Goal: Complete application form

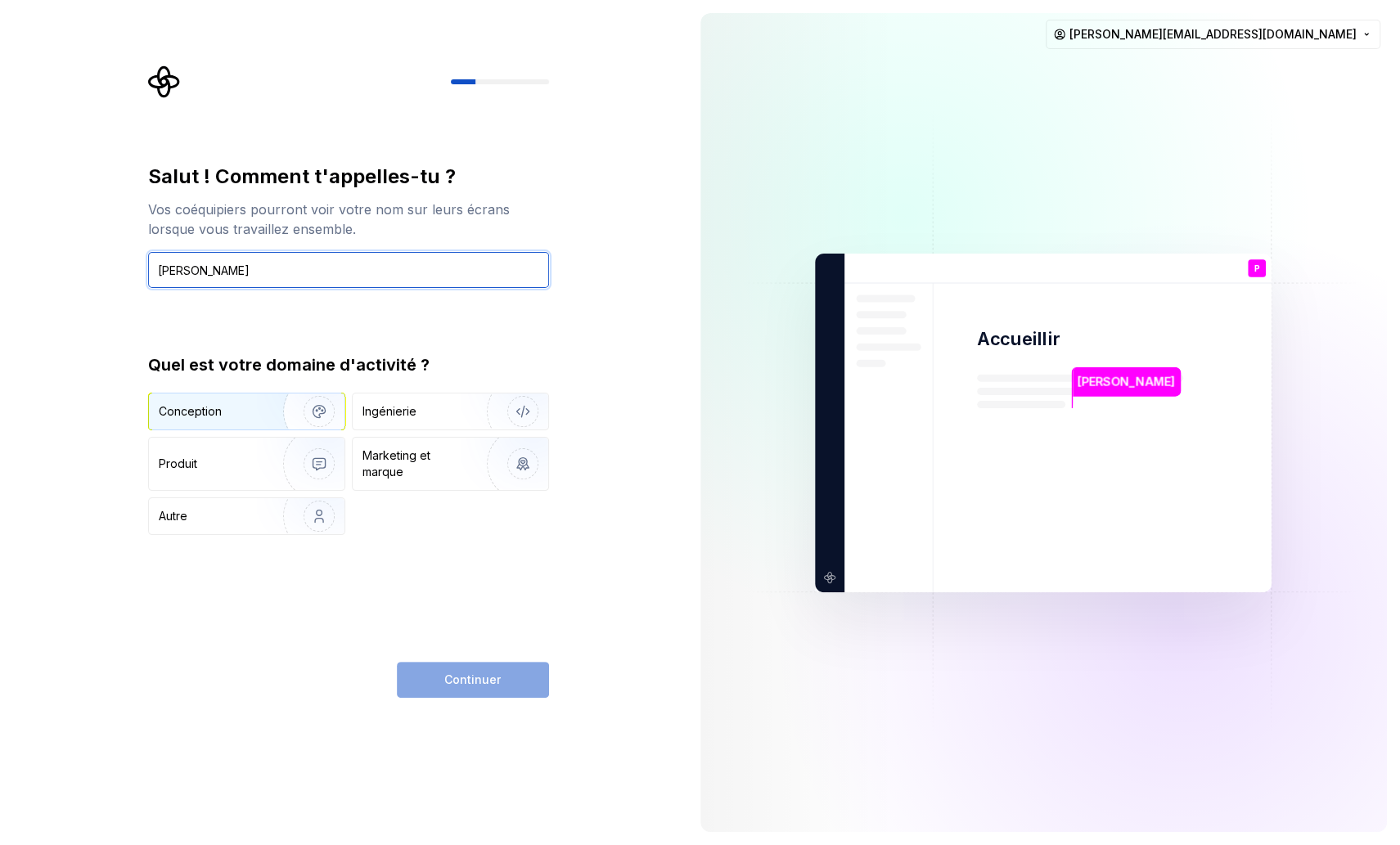
type input "[PERSON_NAME]"
click at [240, 410] on div "Conception" at bounding box center [223, 411] width 128 height 17
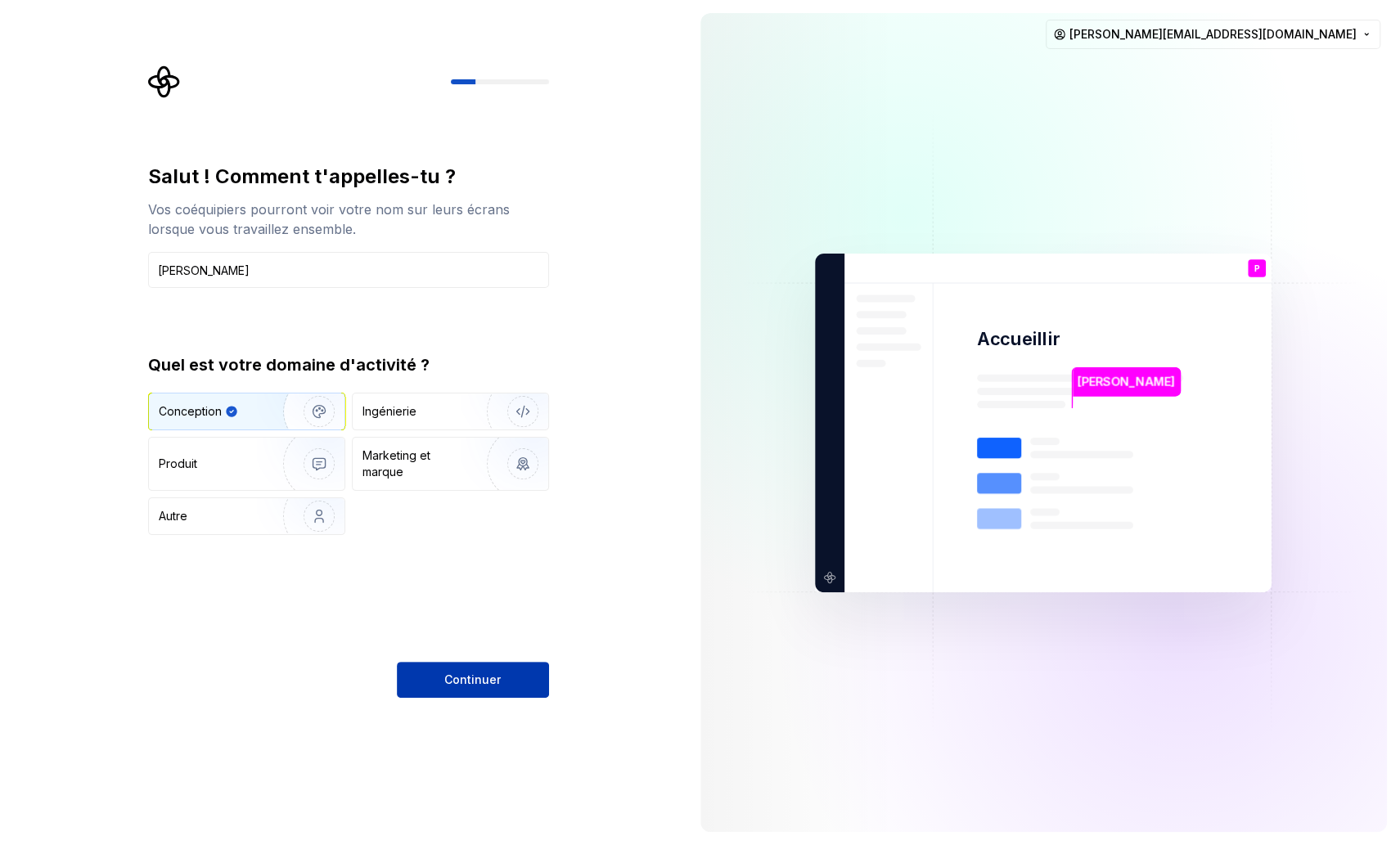
click at [455, 681] on font "Continuer" at bounding box center [472, 680] width 56 height 14
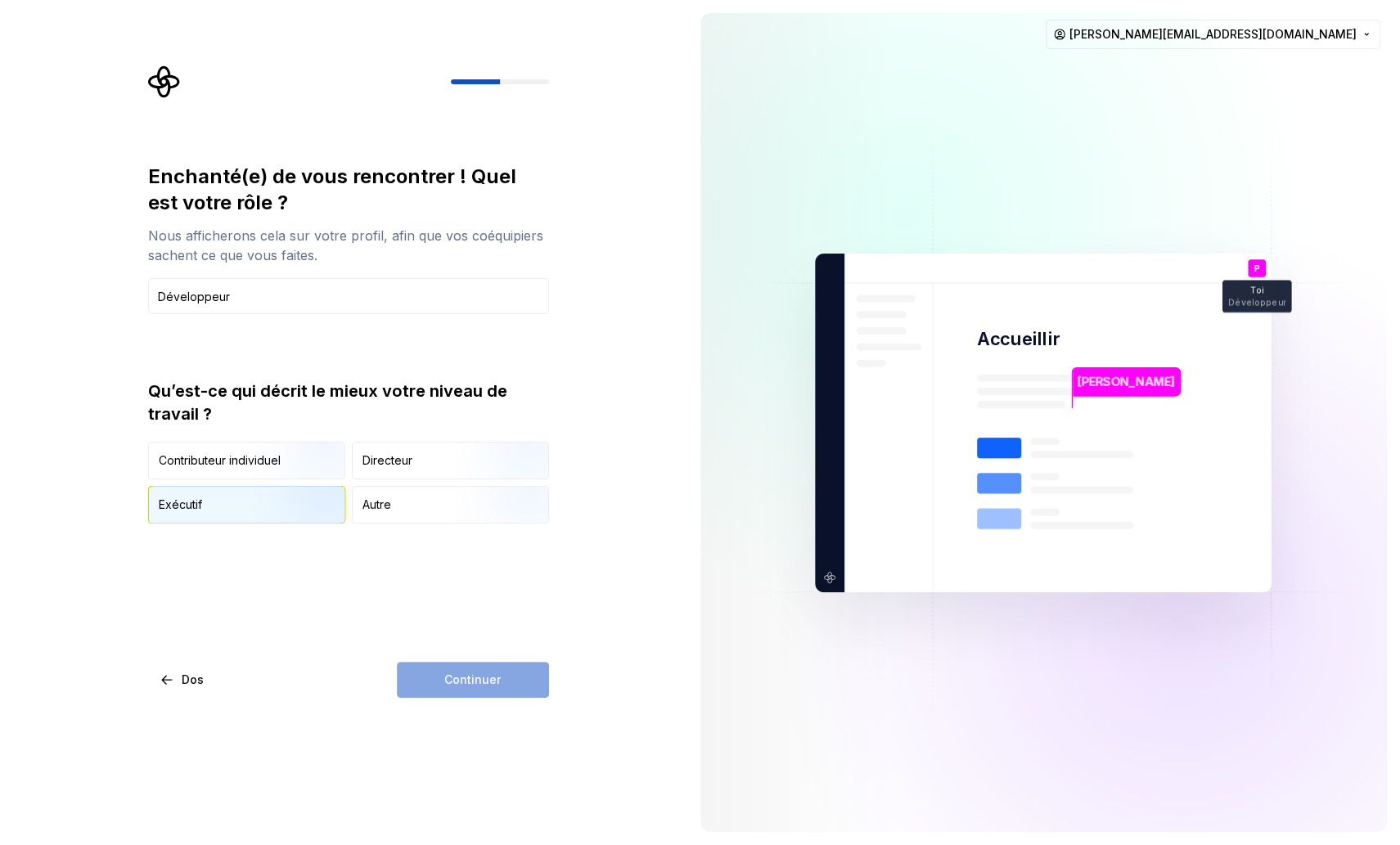
type input "Développeur"
click at [228, 500] on div "Exécutif" at bounding box center [246, 505] width 195 height 36
click at [491, 678] on font "Continuer" at bounding box center [472, 680] width 56 height 14
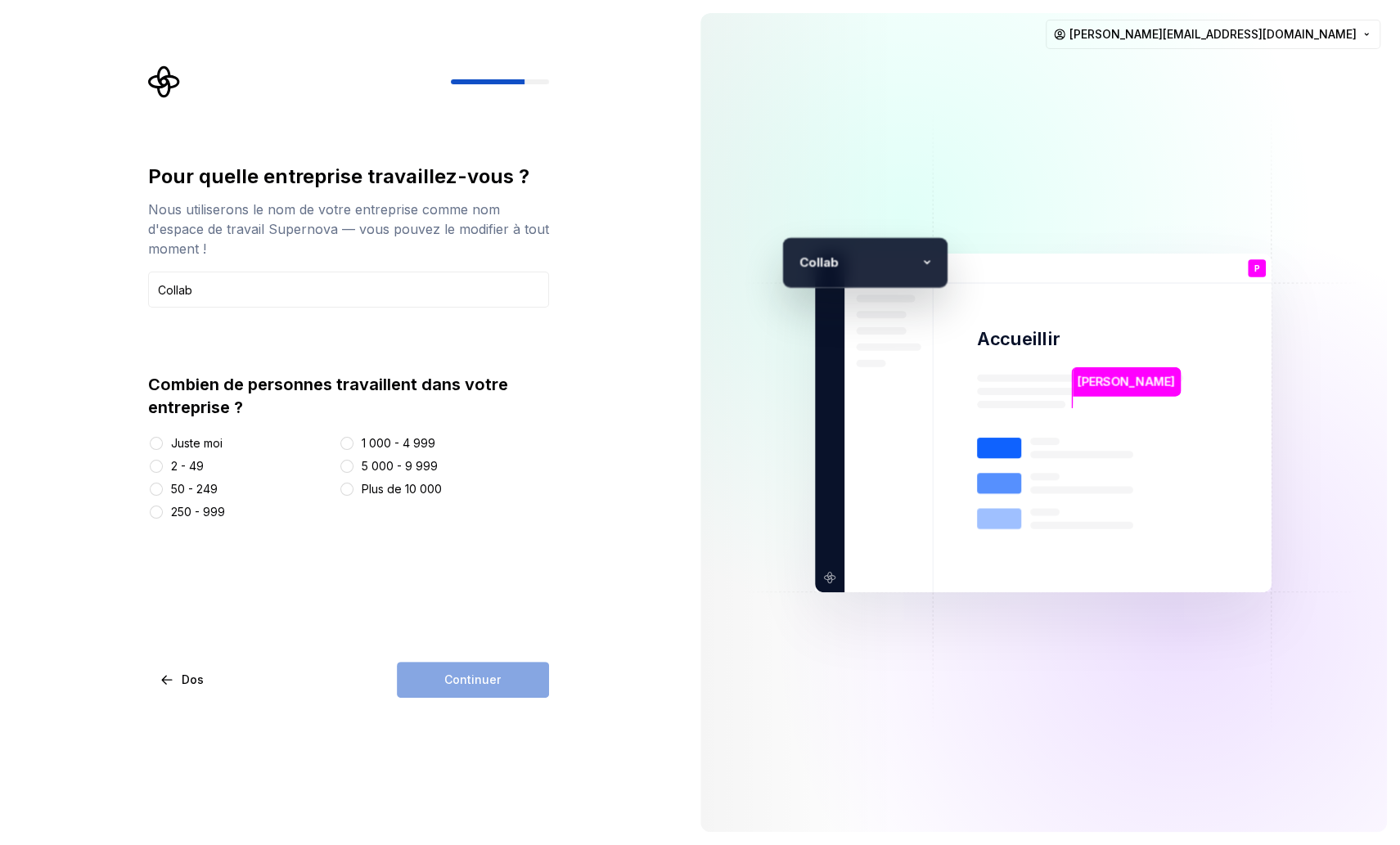
type input "Collab"
click at [153, 488] on button "50 - 249" at bounding box center [156, 488] width 13 height 13
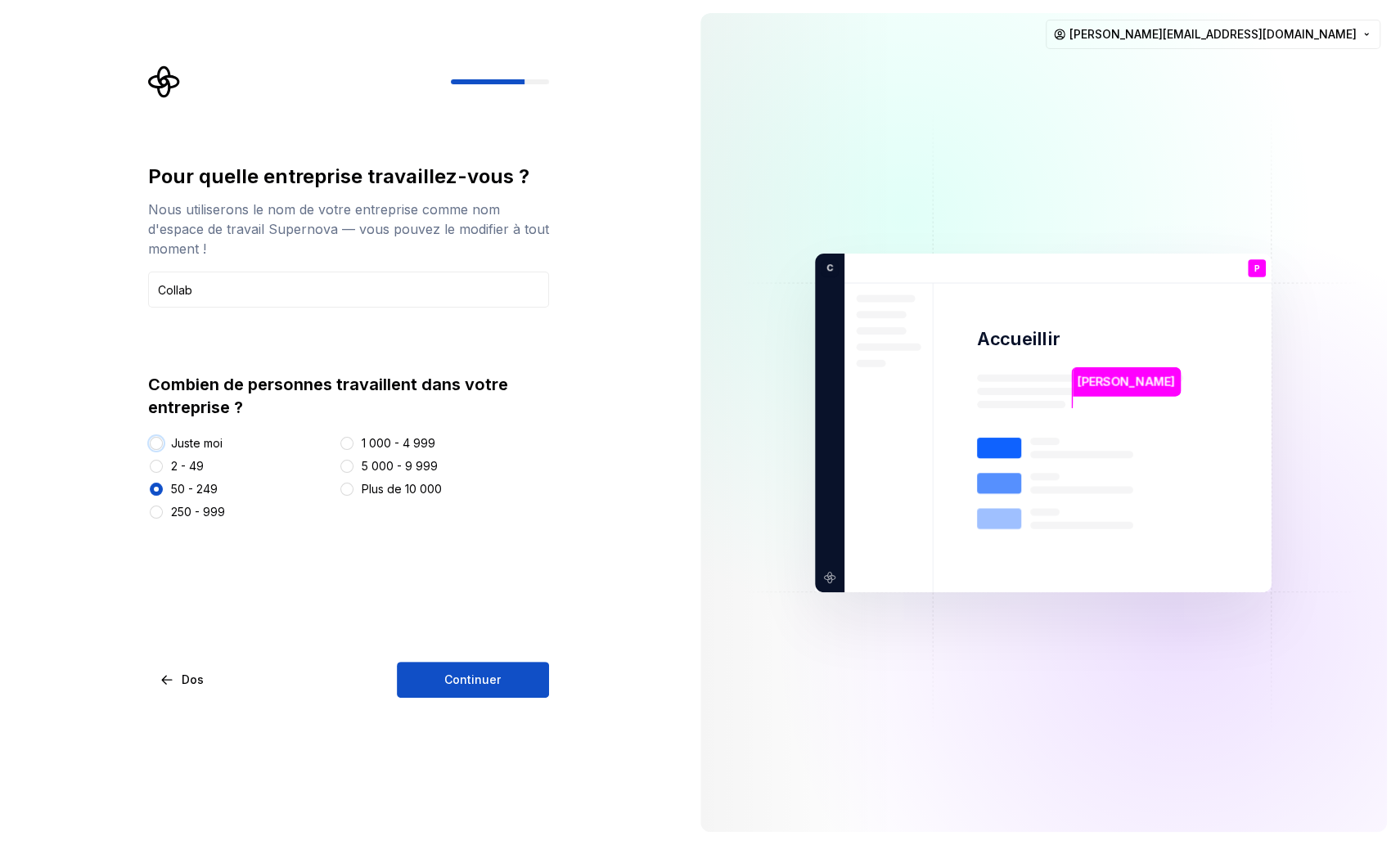
click at [157, 445] on button "Juste moi" at bounding box center [156, 442] width 13 height 13
click at [476, 681] on font "Continuer" at bounding box center [472, 680] width 56 height 14
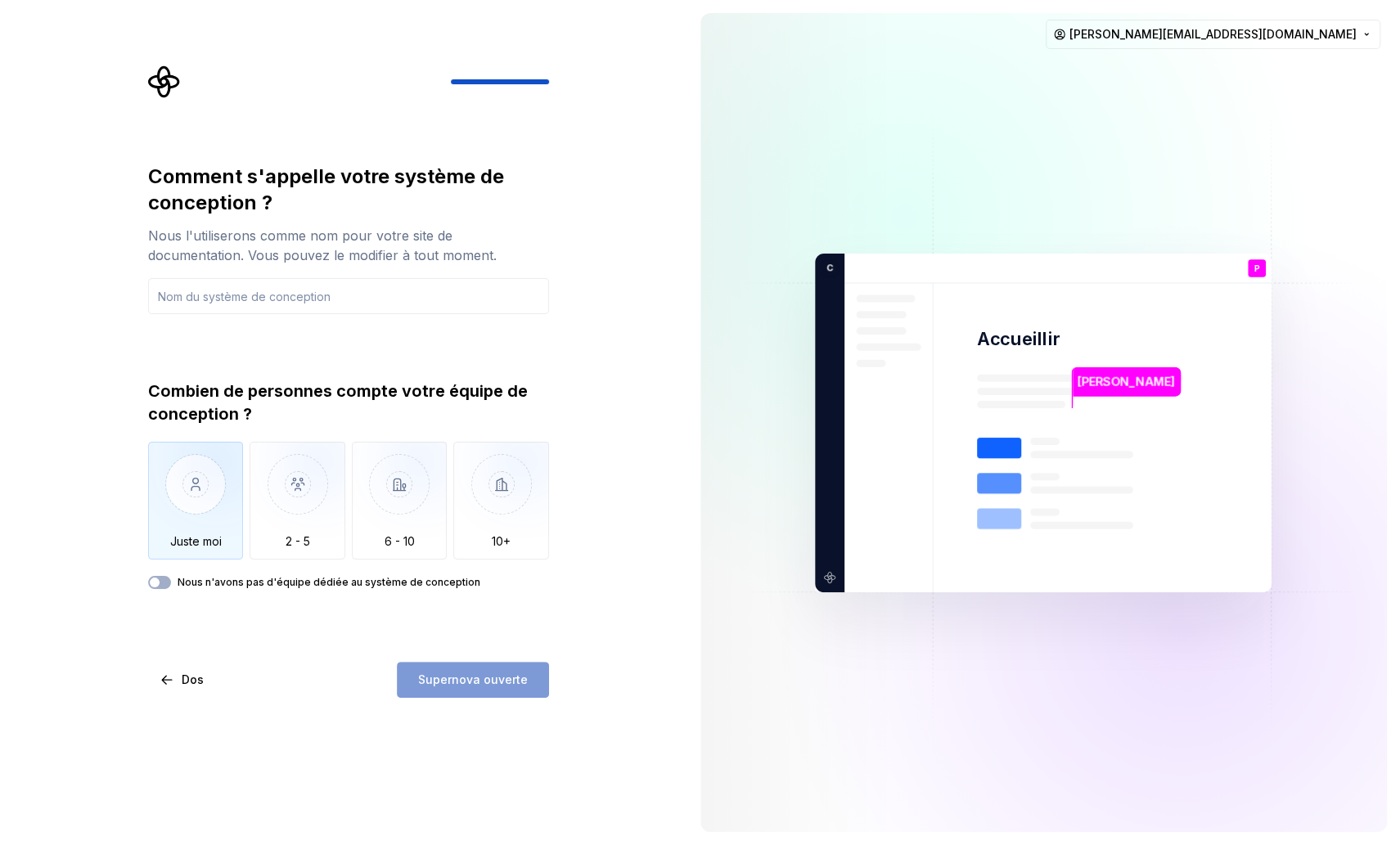
click at [193, 493] on img "button" at bounding box center [195, 496] width 95 height 110
click at [229, 295] on input "text" at bounding box center [348, 296] width 401 height 36
click at [451, 680] on div "Supernova ouverte" at bounding box center [472, 680] width 153 height 36
click at [239, 281] on input "text" at bounding box center [348, 296] width 401 height 36
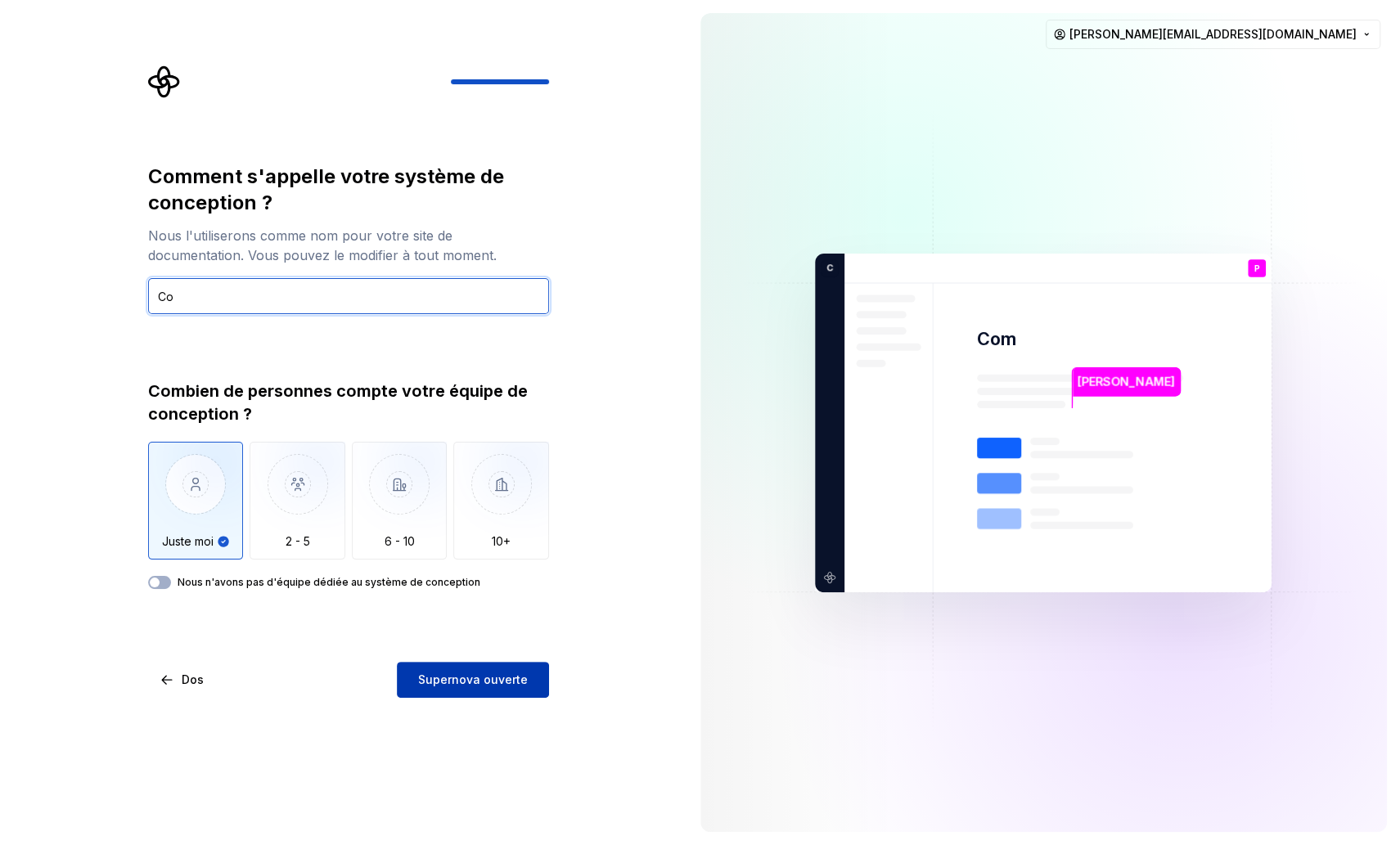
type input "C"
type input "Marsahava coding"
click at [481, 681] on font "Supernova ouverte" at bounding box center [472, 680] width 110 height 14
